Goal: Task Accomplishment & Management: Manage account settings

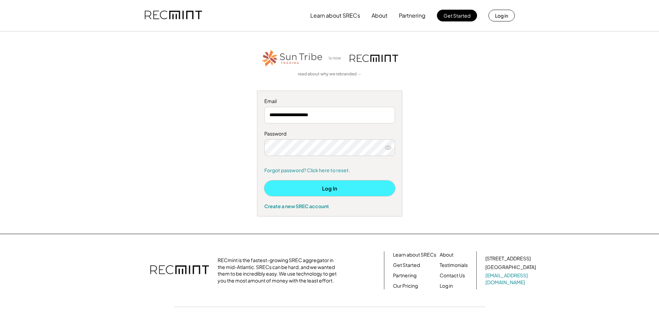
click at [324, 188] on button "Log In" at bounding box center [329, 189] width 131 height 16
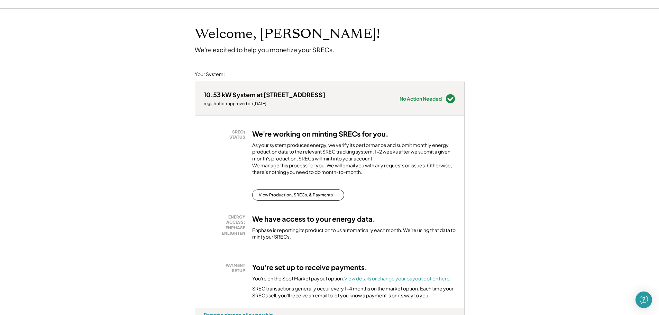
scroll to position [35, 0]
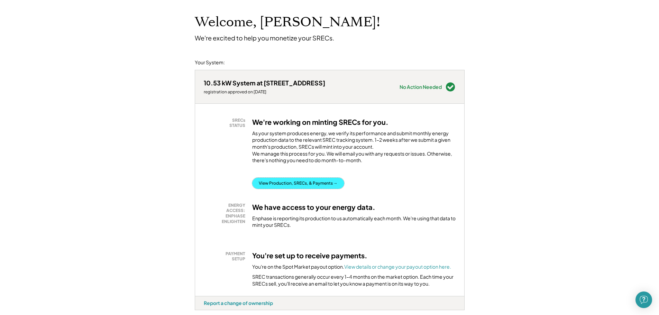
click at [299, 188] on button "View Production, SRECs, & Payments →" at bounding box center [298, 183] width 92 height 11
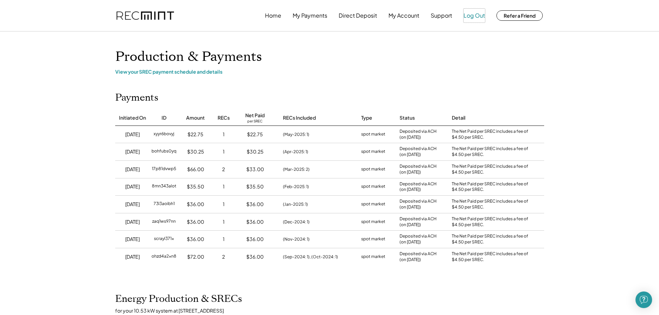
click at [472, 18] on button "Log Out" at bounding box center [474, 16] width 21 height 14
